Goal: Task Accomplishment & Management: Complete application form

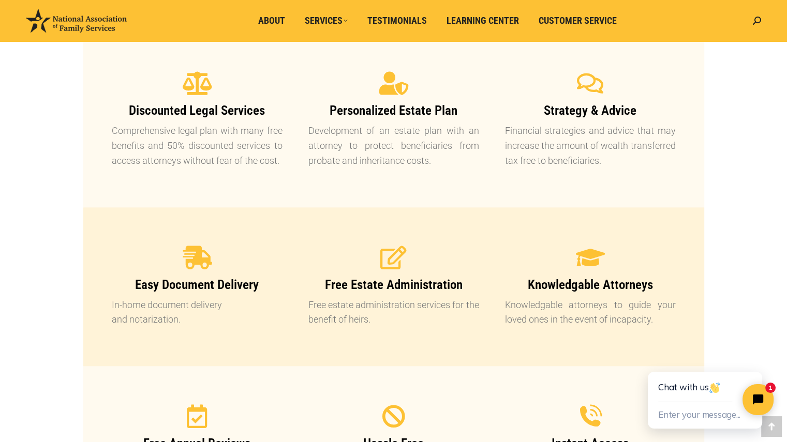
scroll to position [893, 0]
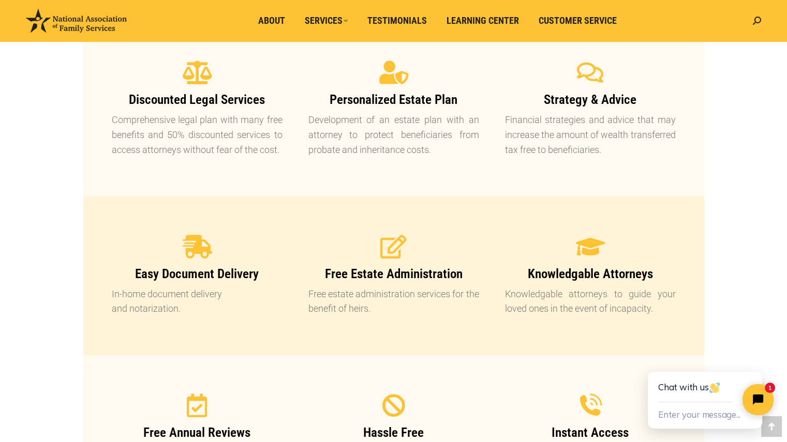
drag, startPoint x: 791, startPoint y: 61, endPoint x: 794, endPoint y: 200, distance: 139.2
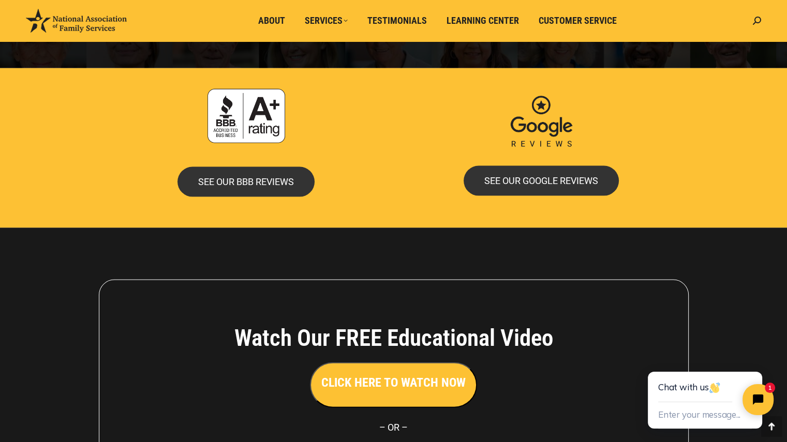
scroll to position [2114, 0]
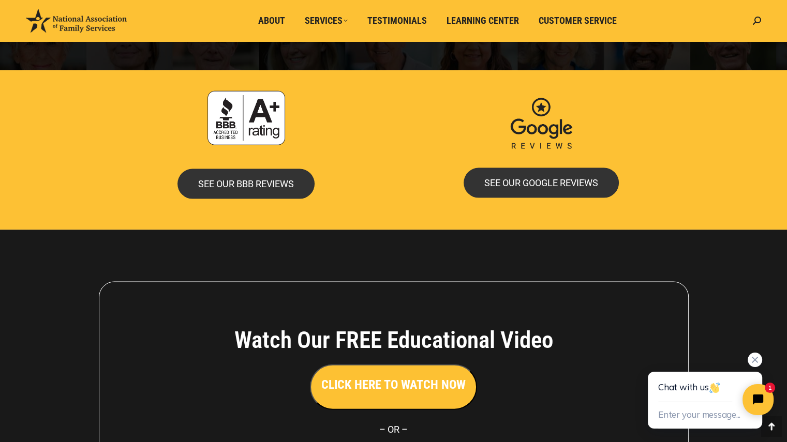
click at [677, 392] on div "Chat with us" at bounding box center [705, 387] width 94 height 31
click at [677, 412] on button "Enter your message..." at bounding box center [699, 415] width 82 height 17
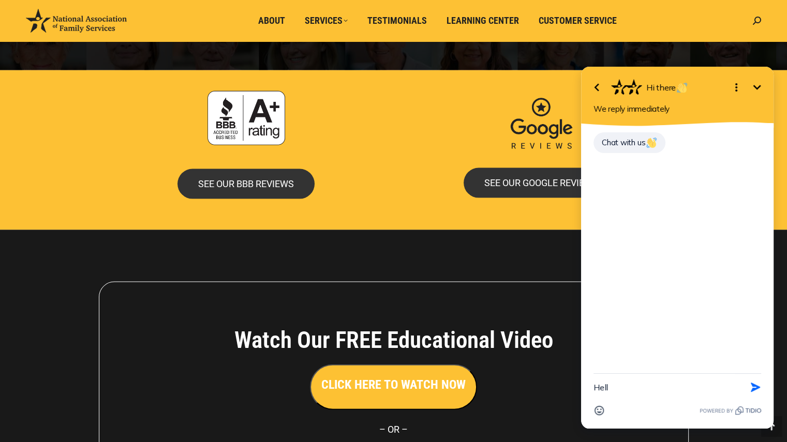
type textarea "Hello"
type textarea "My name is [PERSON_NAME] and would like some information"
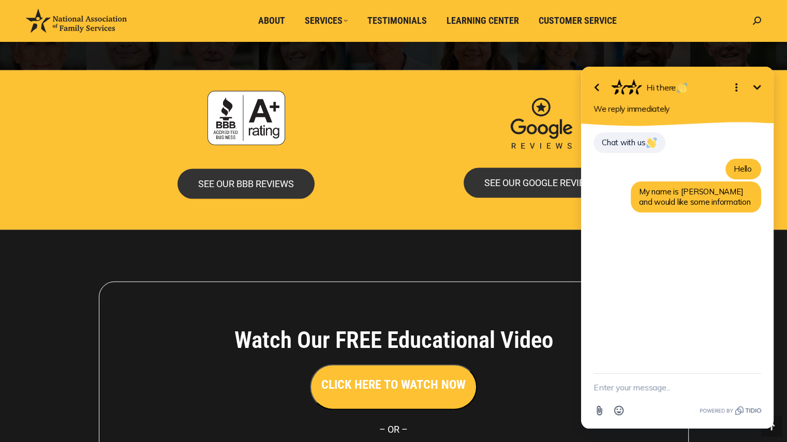
click at [738, 88] on icon "Open options" at bounding box center [736, 87] width 12 height 12
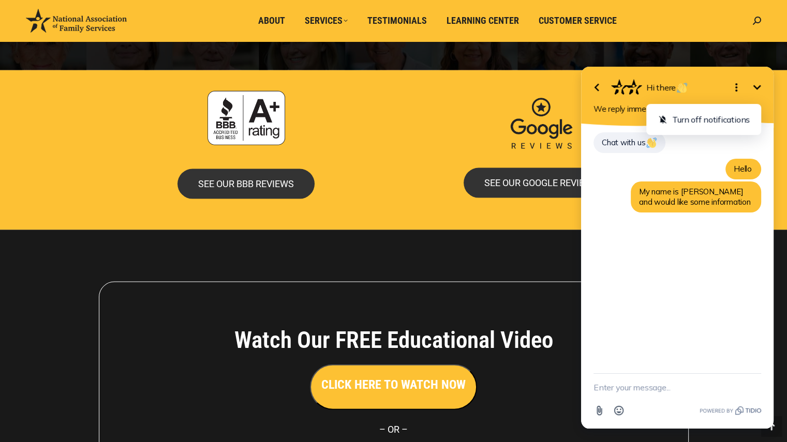
click at [738, 88] on icon "Close options" at bounding box center [736, 87] width 12 height 12
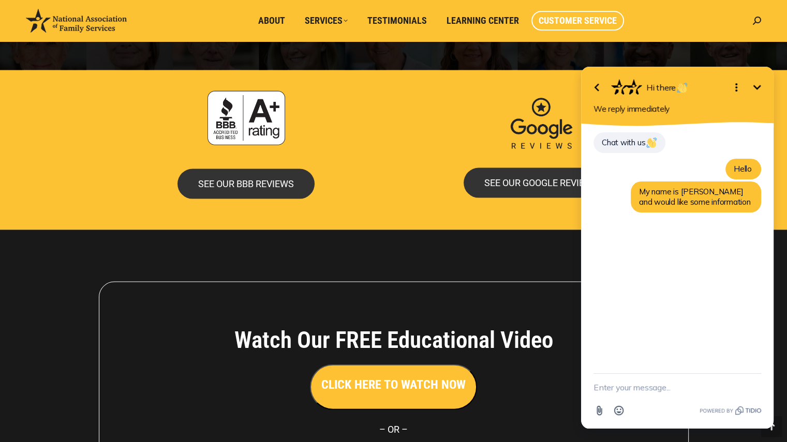
click at [563, 22] on span "Customer Service" at bounding box center [578, 20] width 78 height 11
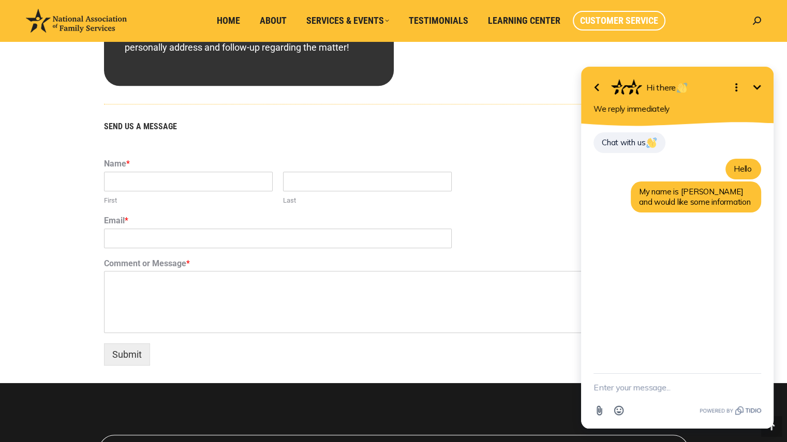
scroll to position [578, 0]
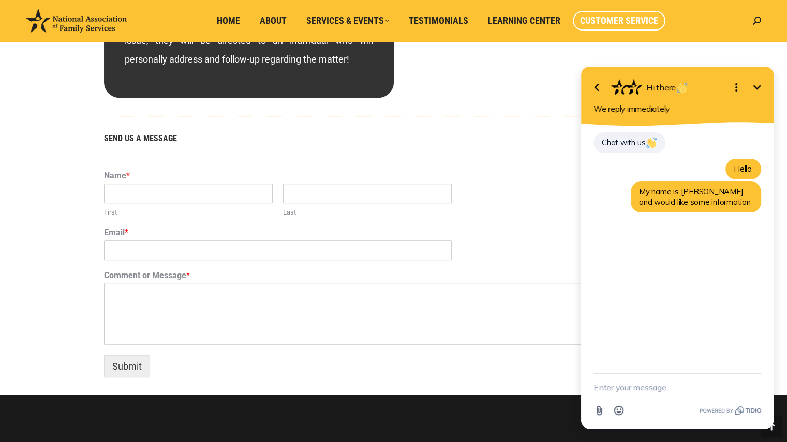
drag, startPoint x: 790, startPoint y: 107, endPoint x: 215, endPoint y: 233, distance: 588.9
click at [197, 189] on input "First" at bounding box center [188, 194] width 169 height 20
type input "[PERSON_NAME]"
click at [198, 250] on input "Email *" at bounding box center [278, 251] width 348 height 20
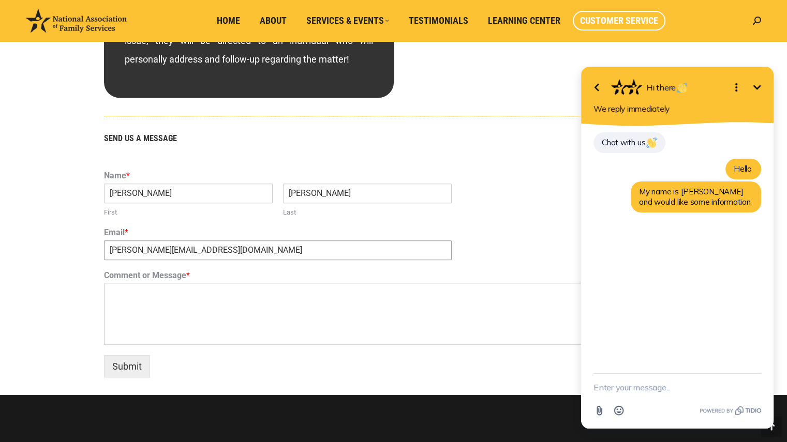
type input "[PERSON_NAME][EMAIL_ADDRESS][DOMAIN_NAME]"
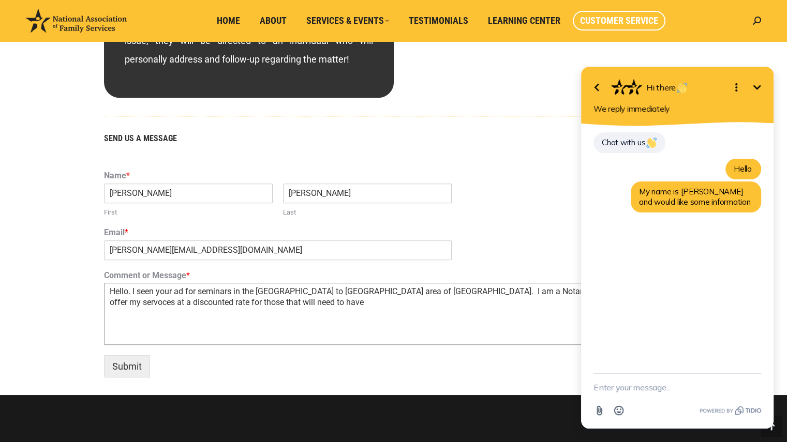
click at [379, 304] on textarea "Hello. I seen your ad for seminars in the [GEOGRAPHIC_DATA] to [GEOGRAPHIC_DATA…" at bounding box center [393, 314] width 579 height 62
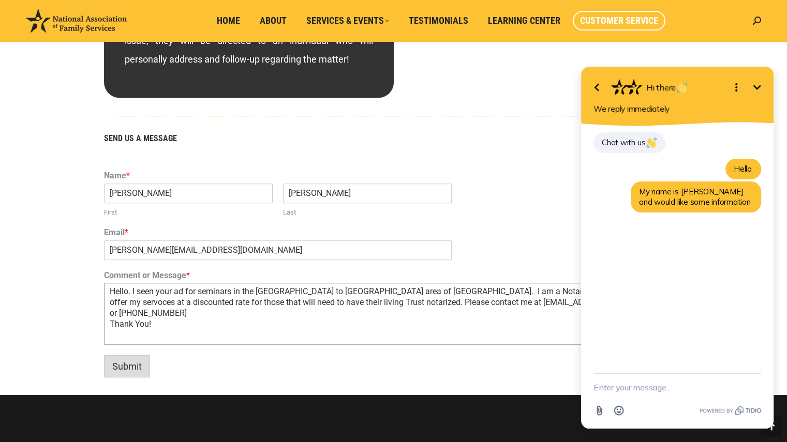
type textarea "Hello. I seen your ad for seminars in the [GEOGRAPHIC_DATA] to [GEOGRAPHIC_DATA…"
click at [133, 368] on button "Submit" at bounding box center [127, 366] width 46 height 22
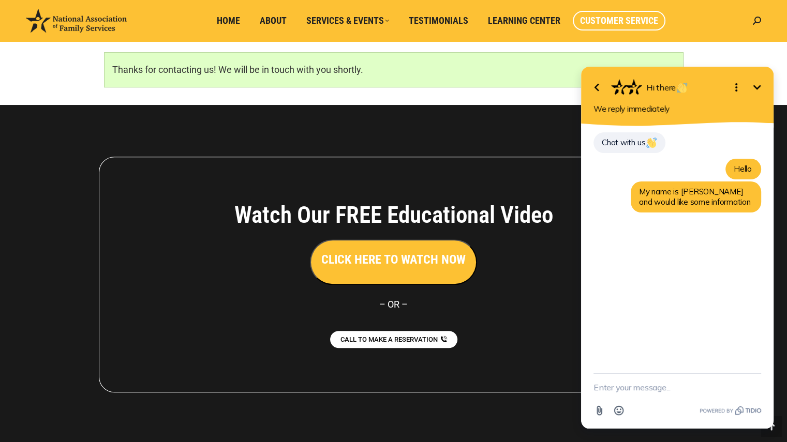
scroll to position [691, 0]
click at [590, 86] on icon "button" at bounding box center [596, 87] width 12 height 12
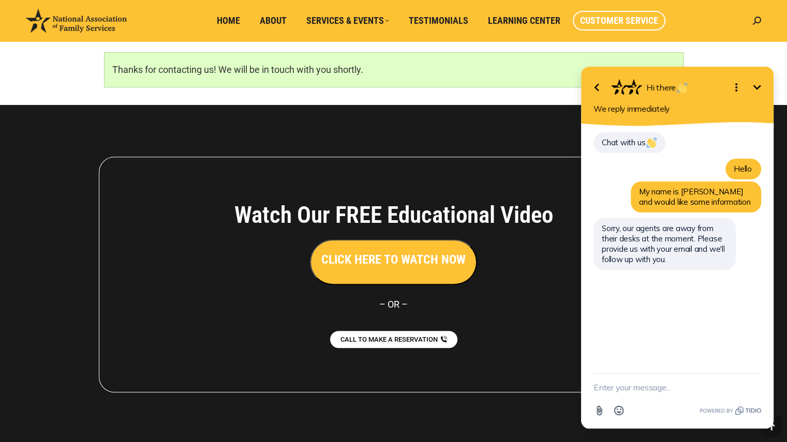
click at [219, 192] on div "Watch Our FREE Educational Video CLICK HERE TO WATCH NOW – [GEOGRAPHIC_DATA] – …" at bounding box center [394, 275] width 590 height 236
click at [649, 384] on textarea "New message" at bounding box center [677, 387] width 168 height 27
type textarea "[PERSON_NAME][EMAIL_ADDRESS][DOMAIN_NAME]"
click at [755, 388] on icon "button" at bounding box center [755, 387] width 11 height 11
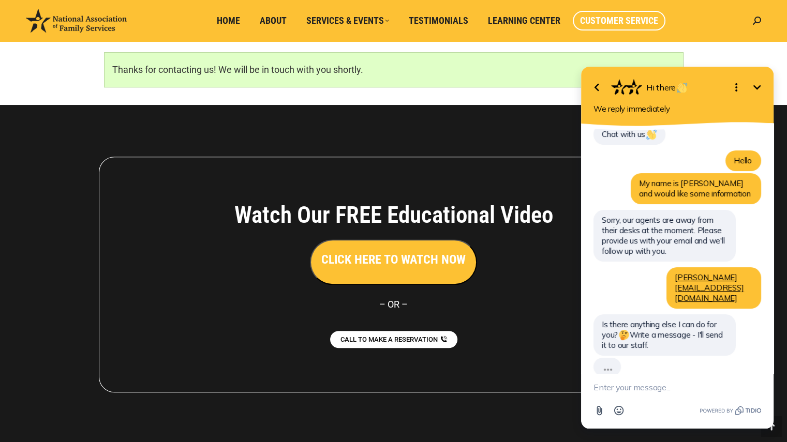
scroll to position [0, 0]
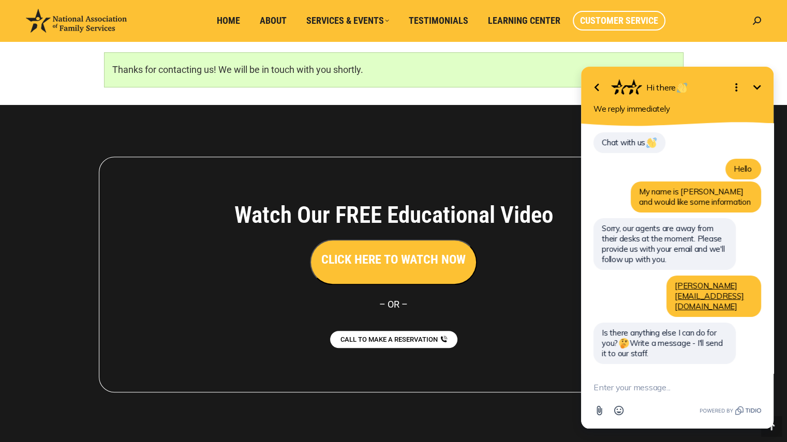
click at [632, 387] on textarea "New message" at bounding box center [677, 387] width 168 height 27
type textarea "I"
